Goal: Find specific page/section

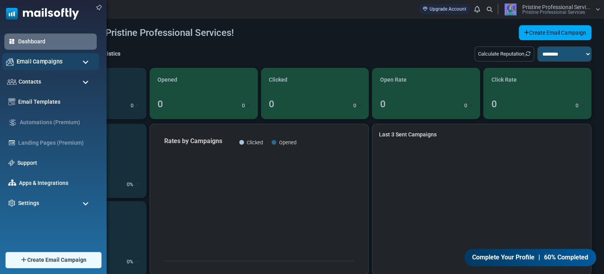
click at [21, 61] on span "Email Campaigns" at bounding box center [40, 61] width 46 height 9
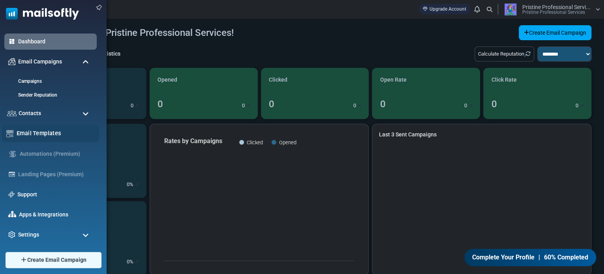
click at [37, 131] on link "Email Templates" at bounding box center [56, 133] width 78 height 9
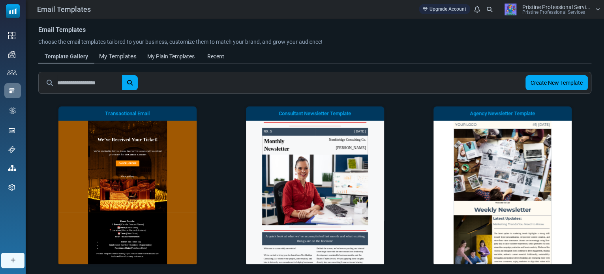
click at [119, 58] on div "My Templates" at bounding box center [118, 56] width 38 height 9
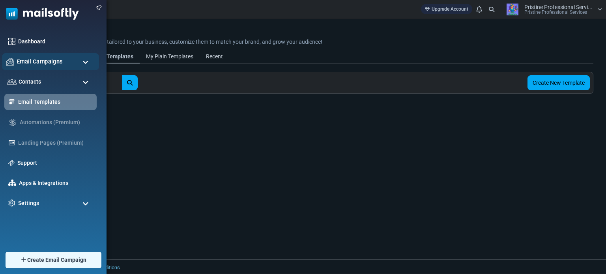
click at [50, 63] on span "Email Campaigns" at bounding box center [40, 61] width 46 height 9
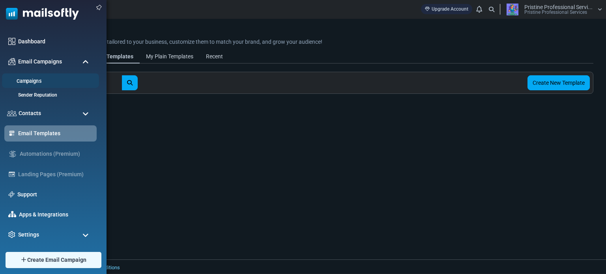
click at [27, 83] on link "Campaigns" at bounding box center [49, 82] width 95 height 8
